Goal: Information Seeking & Learning: Learn about a topic

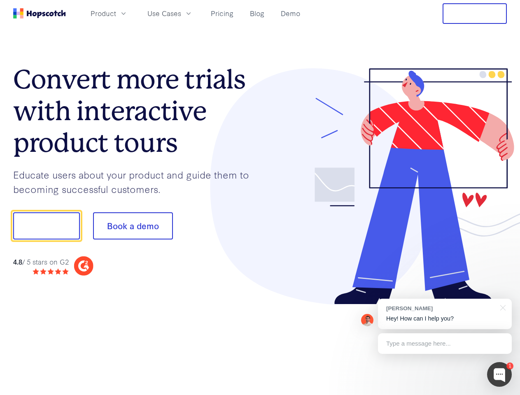
click at [260, 198] on div at bounding box center [383, 186] width 247 height 237
click at [116, 13] on span "Product" at bounding box center [104, 13] width 26 height 10
click at [181, 13] on span "Use Cases" at bounding box center [164, 13] width 34 height 10
click at [475, 14] on button "Free Trial" at bounding box center [475, 13] width 64 height 21
click at [46, 226] on button "Show me!" at bounding box center [46, 226] width 67 height 27
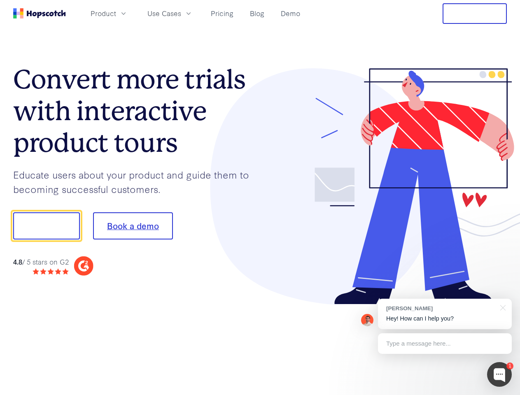
click at [133, 226] on button "Book a demo" at bounding box center [133, 226] width 80 height 27
click at [500, 375] on div at bounding box center [499, 374] width 25 height 25
click at [445, 314] on div "[PERSON_NAME] Hey! How can I help you?" at bounding box center [445, 314] width 134 height 30
click at [502, 307] on div at bounding box center [434, 280] width 154 height 164
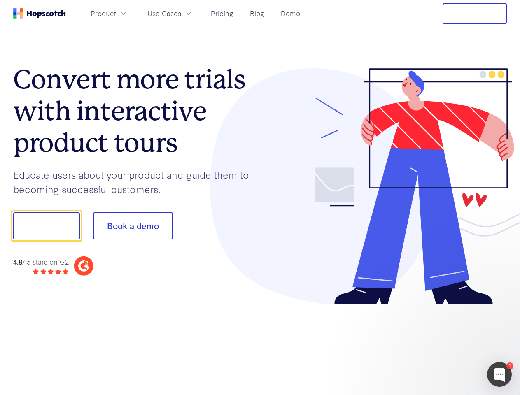
click at [445, 344] on div at bounding box center [434, 280] width 154 height 164
